Goal: Transaction & Acquisition: Download file/media

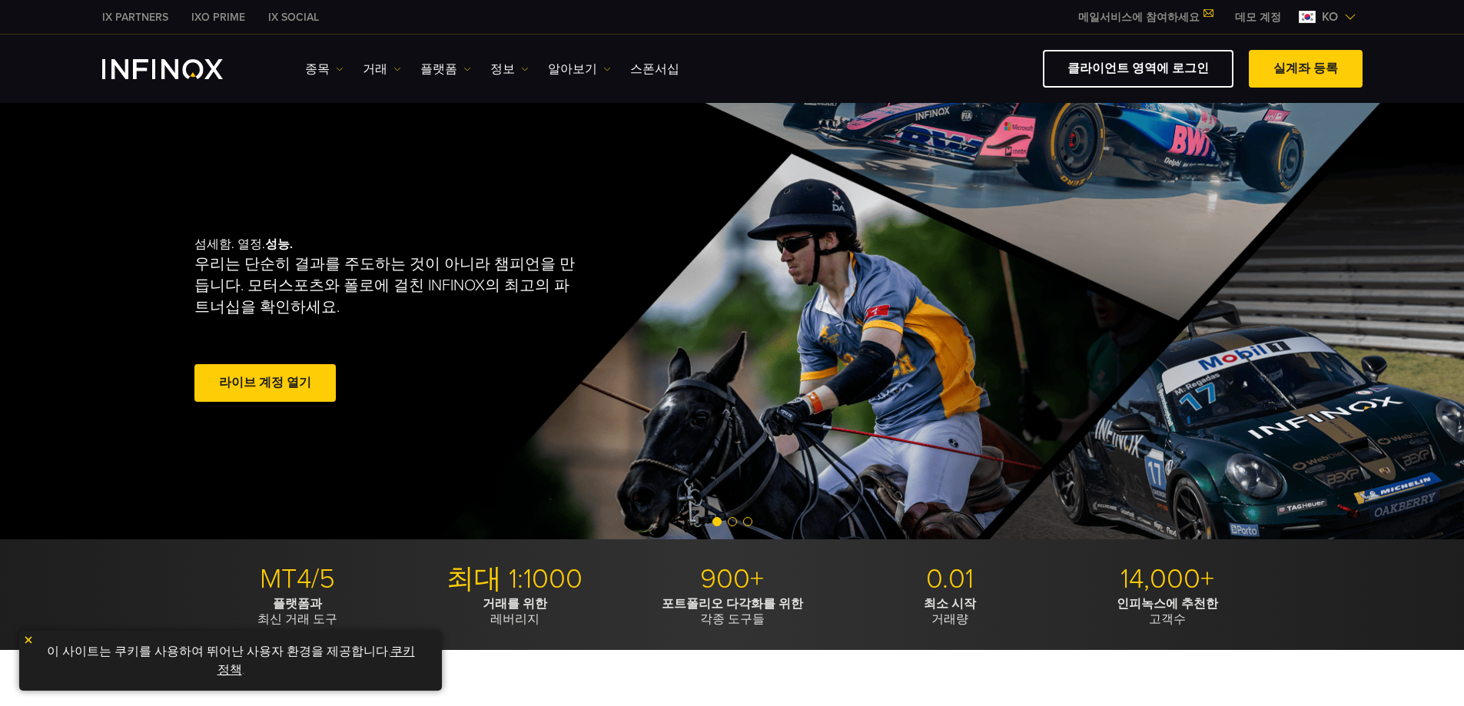
click at [426, 68] on link "플랫폼" at bounding box center [446, 69] width 51 height 18
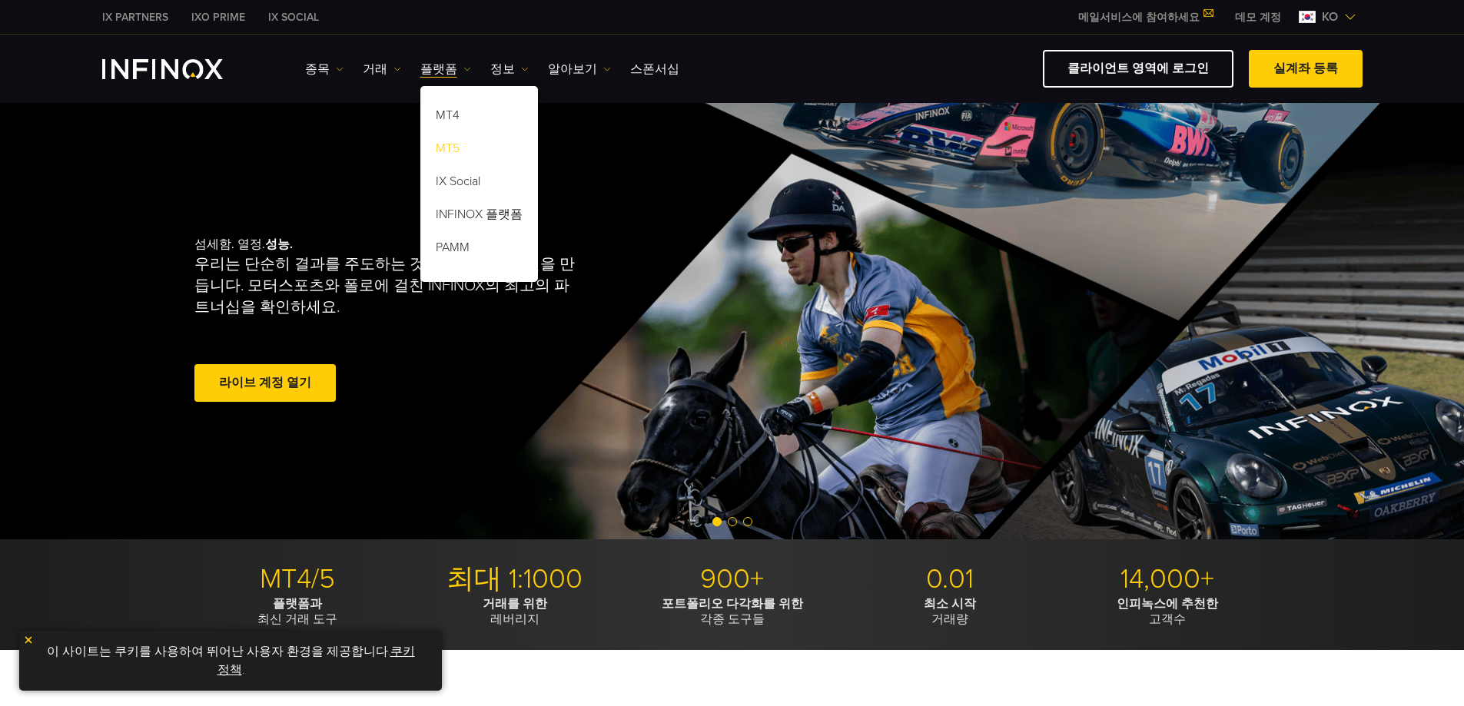
click at [446, 149] on link "MT5" at bounding box center [480, 151] width 118 height 33
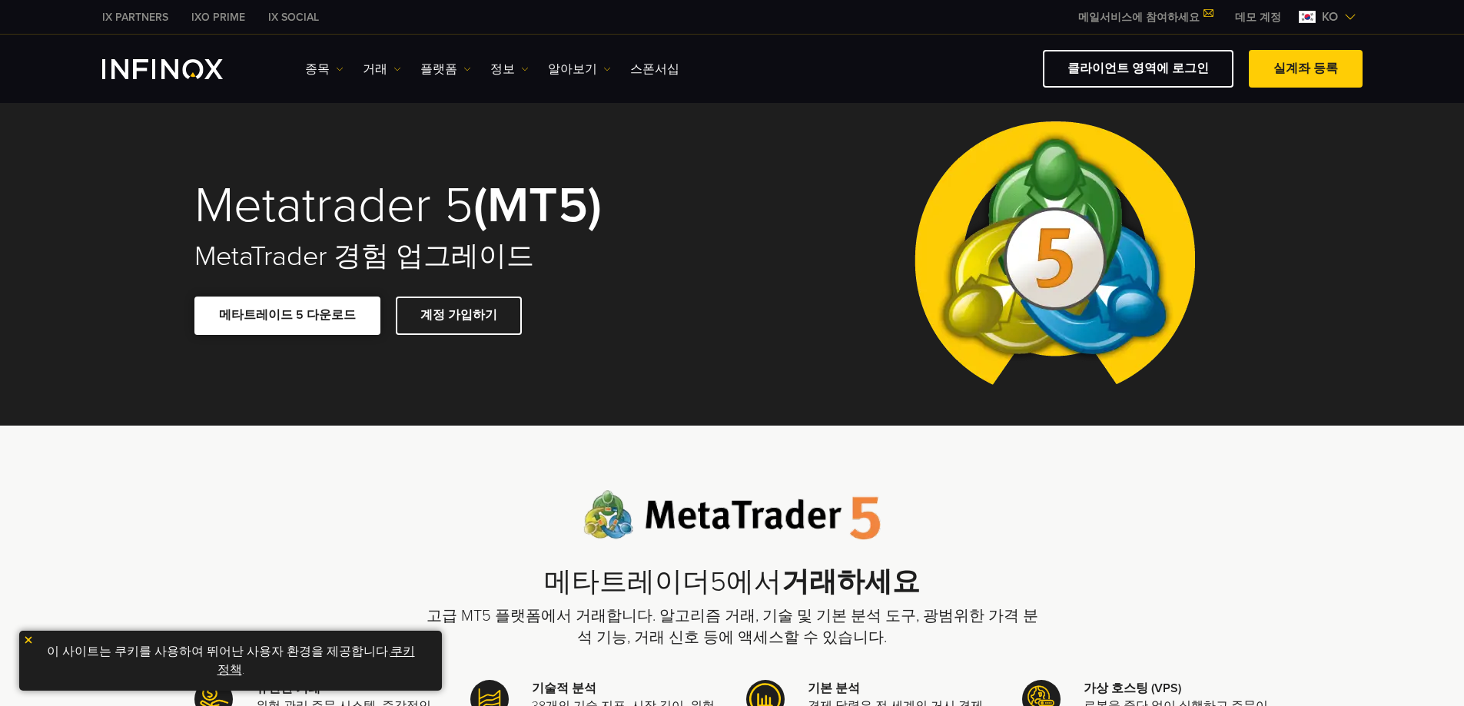
click at [307, 305] on link "메타트레이드 5 다운로드" at bounding box center [287, 316] width 186 height 38
click at [442, 311] on link "계정 가입하기" at bounding box center [459, 316] width 126 height 38
